Goal: Information Seeking & Learning: Learn about a topic

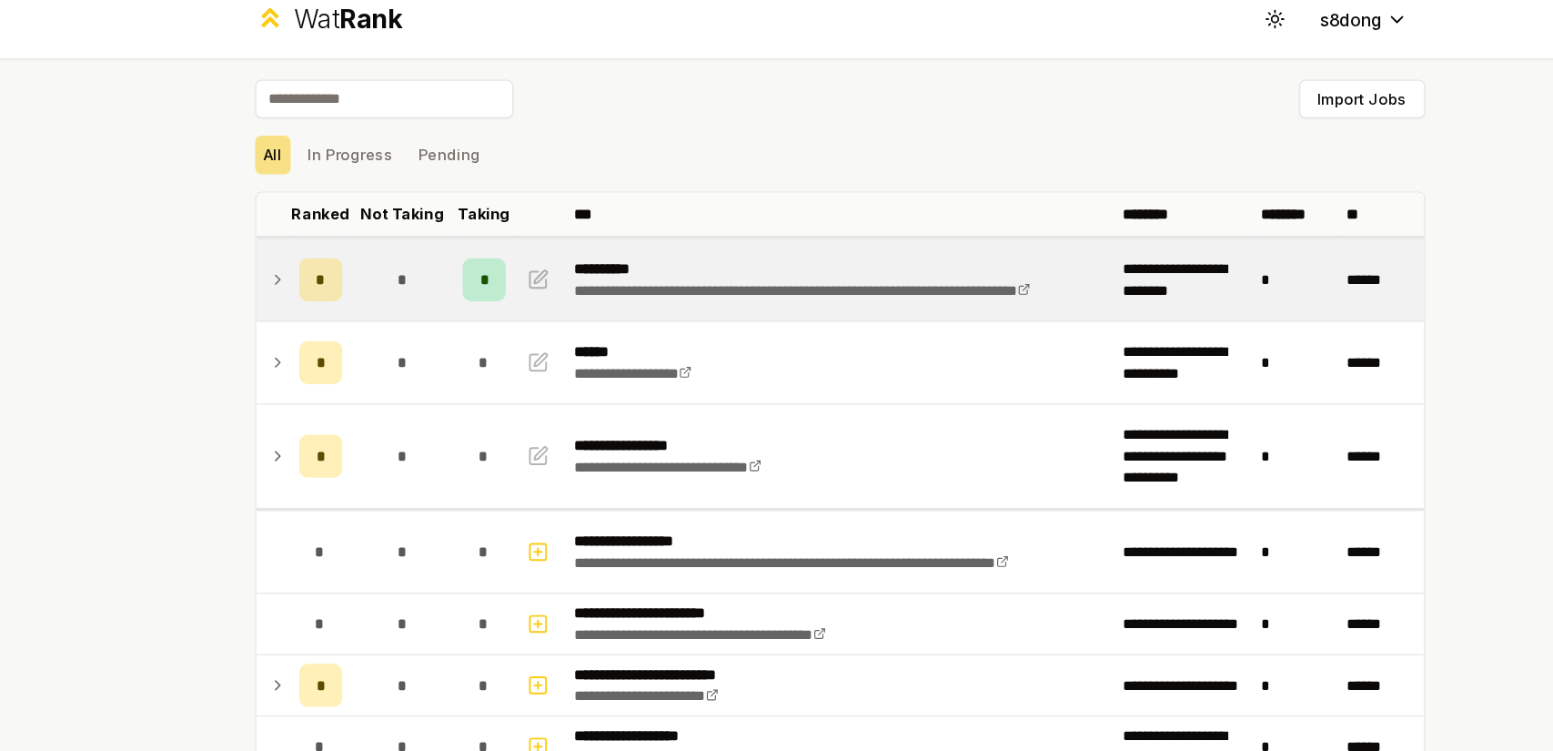
click at [296, 248] on icon at bounding box center [301, 253] width 15 height 22
